Goal: Information Seeking & Learning: Learn about a topic

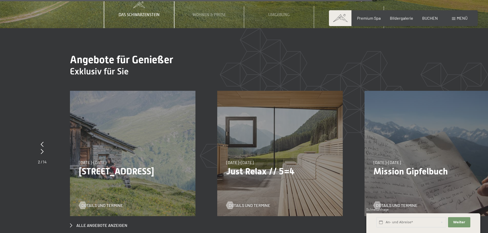
scroll to position [2022, 0]
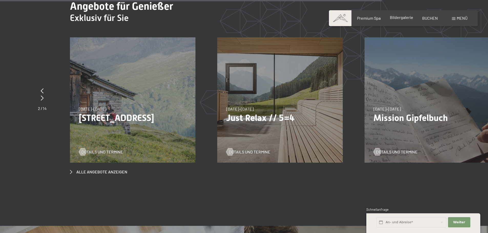
click at [403, 20] on div "Bildergalerie" at bounding box center [400, 18] width 23 height 6
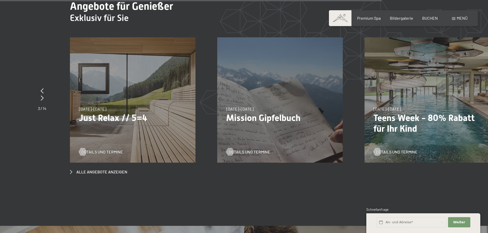
click at [454, 17] on span at bounding box center [453, 18] width 4 height 3
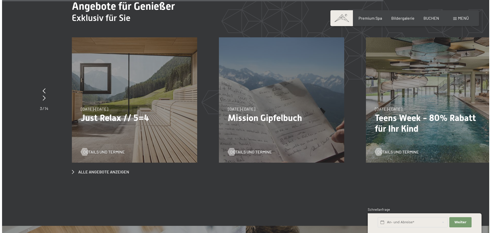
scroll to position [2031, 0]
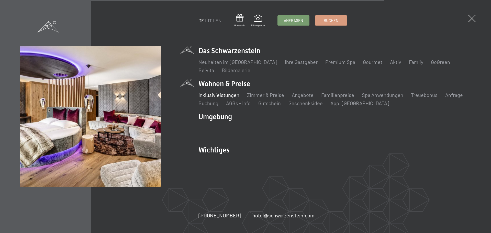
click at [227, 97] on link "Inklusivleistungen" at bounding box center [219, 95] width 41 height 6
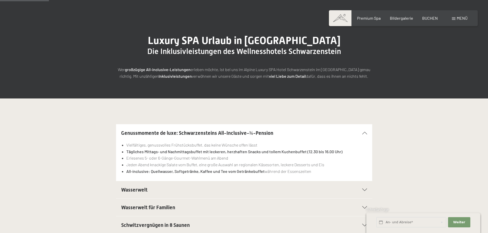
scroll to position [102, 0]
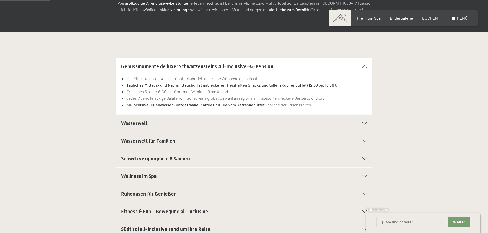
click at [192, 127] on div "Wasserwelt" at bounding box center [244, 123] width 246 height 17
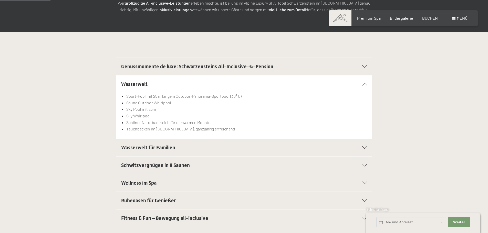
click at [146, 148] on span "Wasserwelt für Familien" at bounding box center [148, 148] width 54 height 6
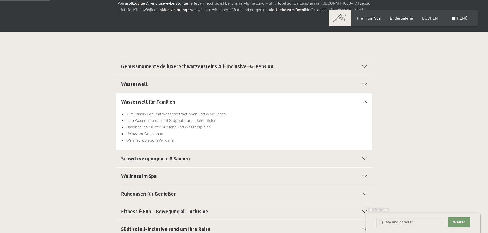
click at [144, 176] on span "Wellness im Spa" at bounding box center [138, 176] width 35 height 6
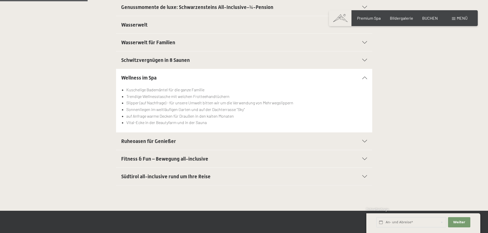
scroll to position [179, 0]
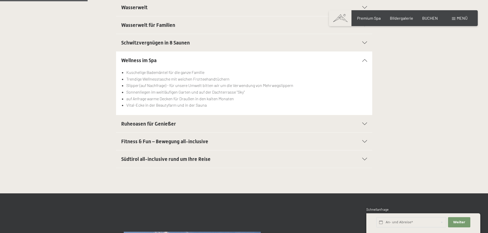
click at [172, 139] on span "Fitness & Fun – Bewegung all-inclusive" at bounding box center [164, 141] width 87 height 6
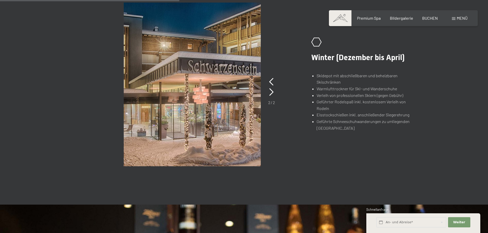
scroll to position [435, 0]
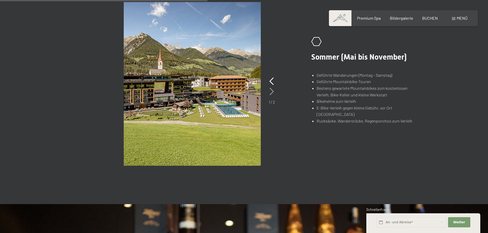
click at [273, 92] on icon at bounding box center [271, 92] width 4 height 8
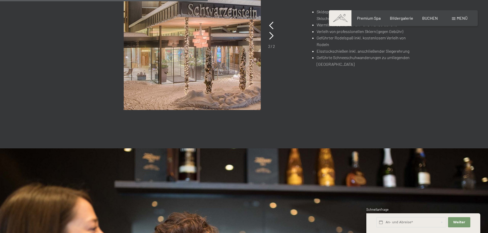
scroll to position [537, 0]
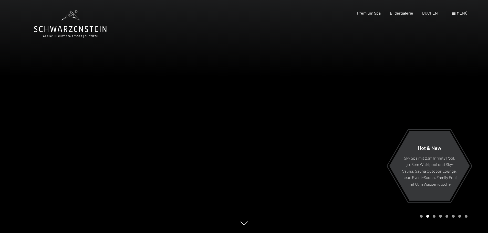
click at [452, 11] on div "Menü" at bounding box center [459, 13] width 16 height 6
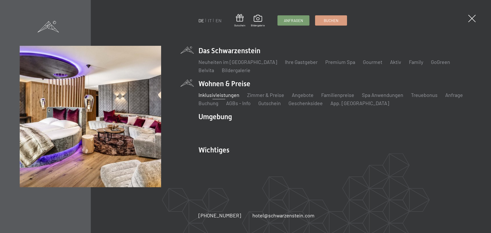
click at [228, 95] on link "Inklusivleistungen" at bounding box center [219, 95] width 41 height 6
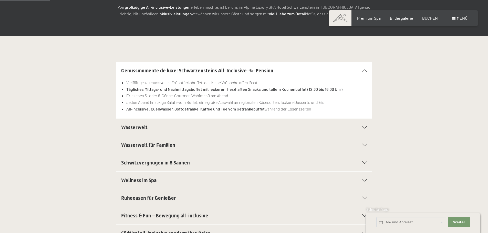
scroll to position [102, 0]
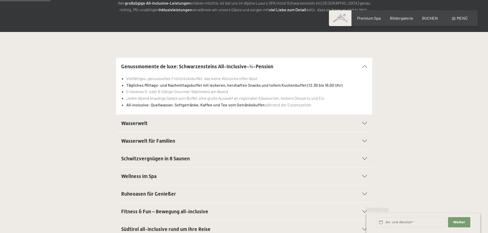
click at [139, 125] on span "Wasserwelt" at bounding box center [134, 123] width 26 height 6
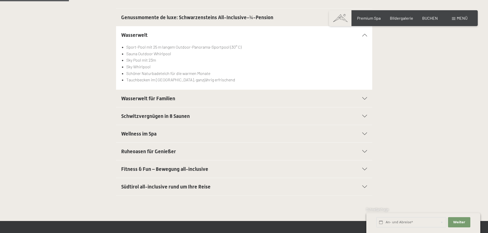
scroll to position [154, 0]
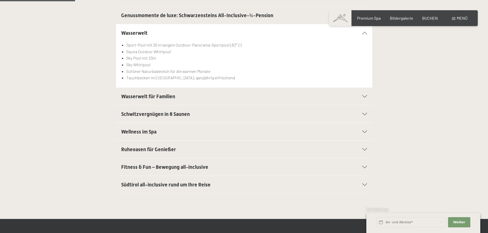
click at [164, 165] on span "Fitness & Fun – Bewegung all-inclusive" at bounding box center [164, 167] width 87 height 6
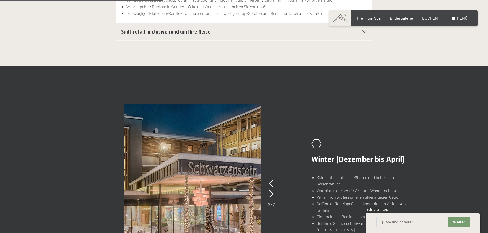
scroll to position [461, 0]
